Goal: Task Accomplishment & Management: Use online tool/utility

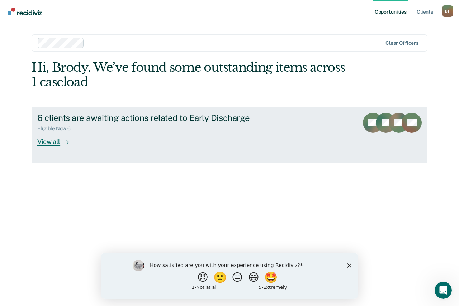
click at [54, 146] on link "6 clients are awaiting actions related to Early Discharge Eligible Now : 6 View…" at bounding box center [230, 135] width 396 height 57
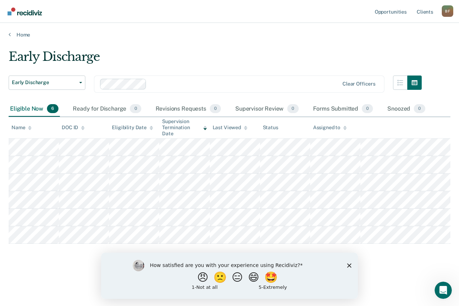
click at [348, 269] on div "How satisfied are you with your experience using Recidiviz? 😠 🙁 😑 😄 🤩 1 - Not a…" at bounding box center [229, 276] width 257 height 46
click at [349, 267] on icon "Close survey" at bounding box center [349, 265] width 4 height 4
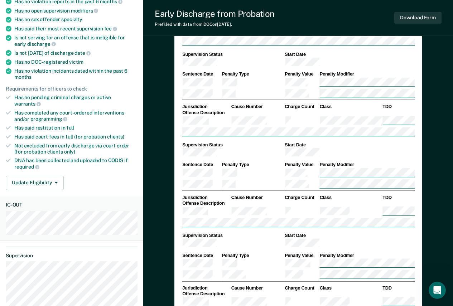
type textarea "x"
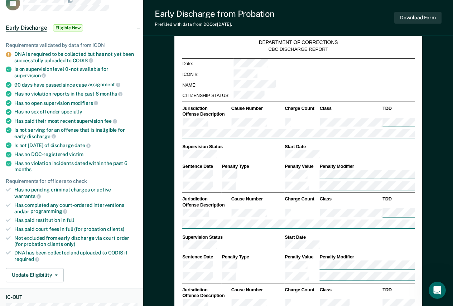
scroll to position [51, 0]
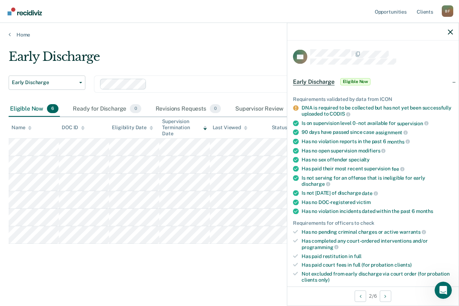
click at [329, 80] on span "Early Discharge" at bounding box center [314, 81] width 42 height 7
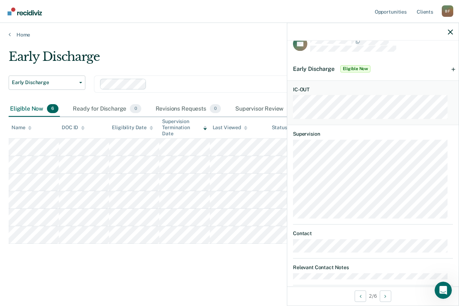
scroll to position [25, 0]
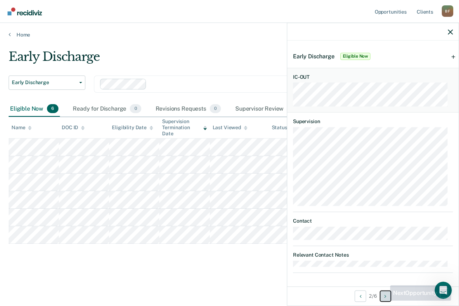
click at [385, 300] on button "Next Opportunity" at bounding box center [385, 296] width 11 height 11
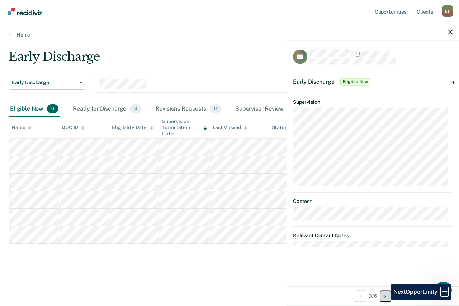
scroll to position [0, 0]
click at [385, 300] on button "Next Opportunity" at bounding box center [385, 296] width 11 height 11
click at [264, 254] on div "Early Discharge Early Discharge Early Discharge Clear officers Eligible Now 6 R…" at bounding box center [230, 162] width 442 height 226
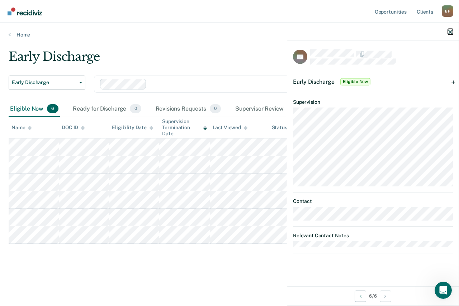
click at [448, 30] on icon "button" at bounding box center [450, 31] width 5 height 5
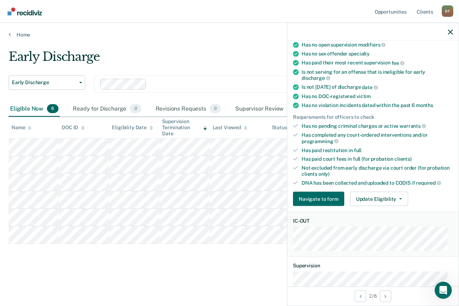
scroll to position [108, 0]
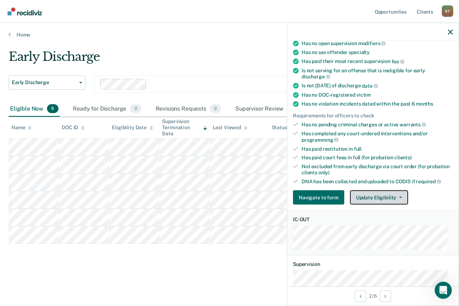
click at [396, 203] on button "Update Eligibility" at bounding box center [379, 198] width 58 height 14
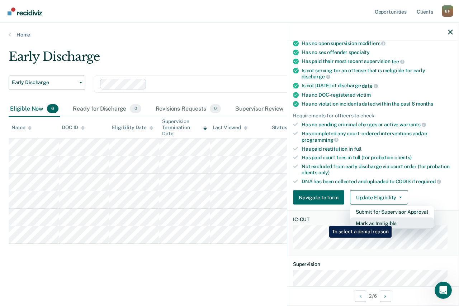
click at [393, 221] on button "Mark as Ineligible" at bounding box center [392, 223] width 84 height 11
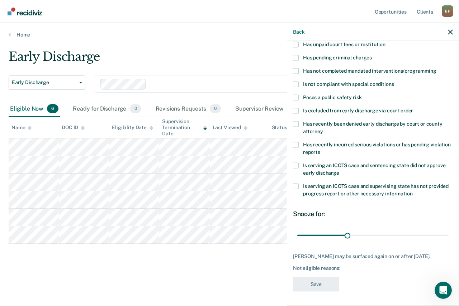
scroll to position [53, 0]
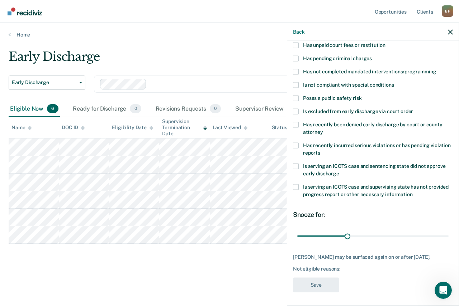
click at [338, 43] on span "Has unpaid court fees or restitution" at bounding box center [344, 45] width 82 height 6
click at [385, 42] on input "Has unpaid court fees or restitution" at bounding box center [385, 42] width 0 height 0
click at [323, 284] on button "Save" at bounding box center [316, 285] width 46 height 15
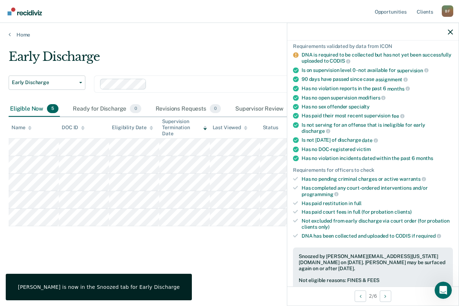
click at [245, 50] on div "Early Discharge" at bounding box center [215, 59] width 413 height 20
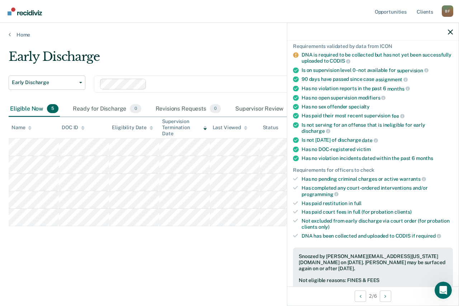
click at [446, 31] on div at bounding box center [372, 32] width 171 height 18
click at [448, 31] on icon "button" at bounding box center [450, 31] width 5 height 5
